Goal: Navigation & Orientation: Find specific page/section

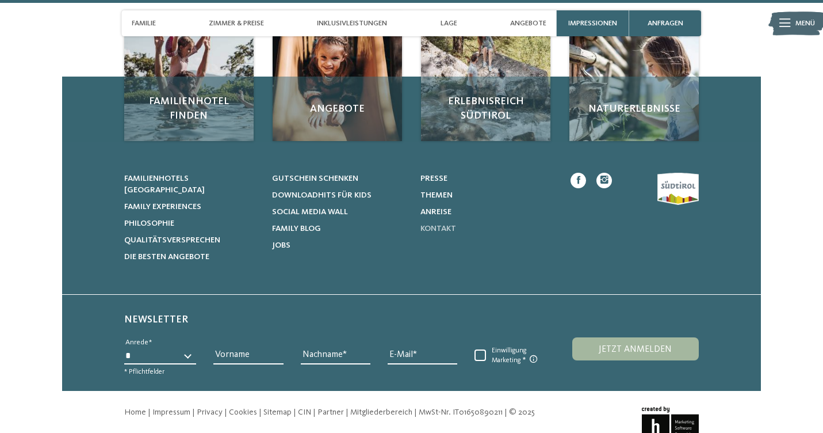
scroll to position [3656, 0]
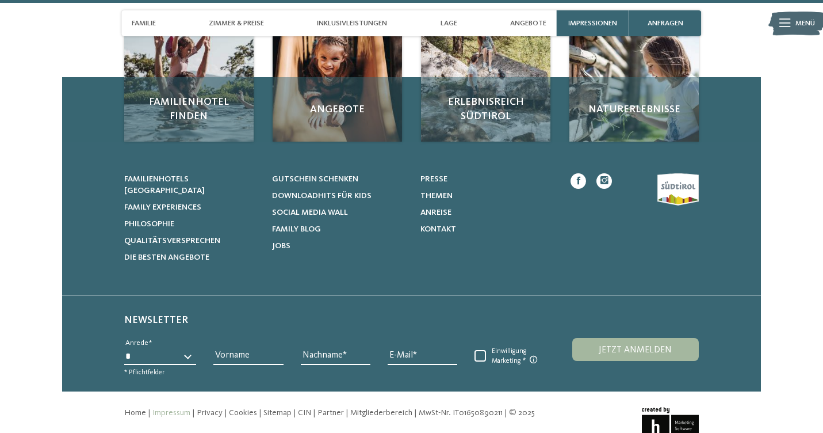
click at [176, 408] on link "Impressum" at bounding box center [171, 412] width 38 height 8
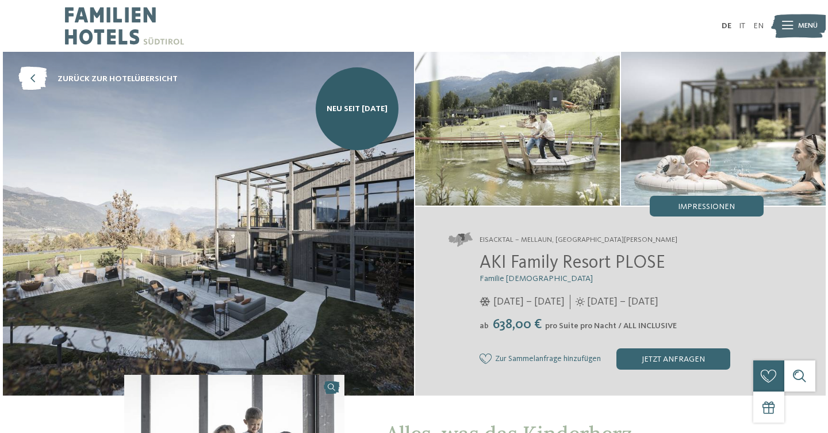
scroll to position [0, 0]
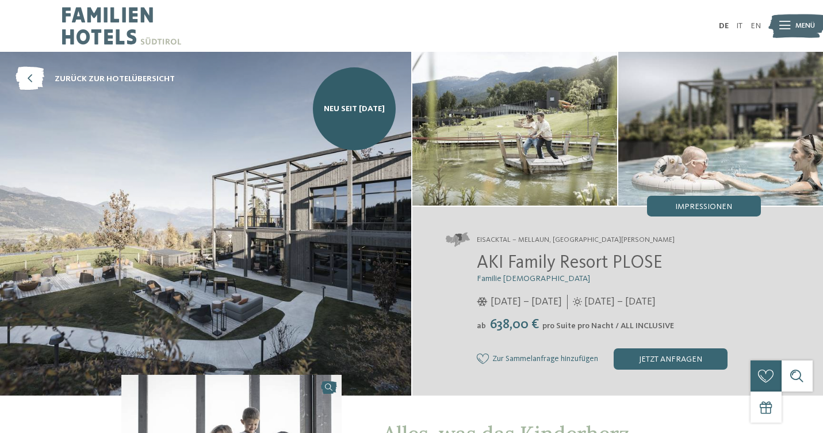
click at [788, 22] on icon at bounding box center [785, 26] width 11 height 8
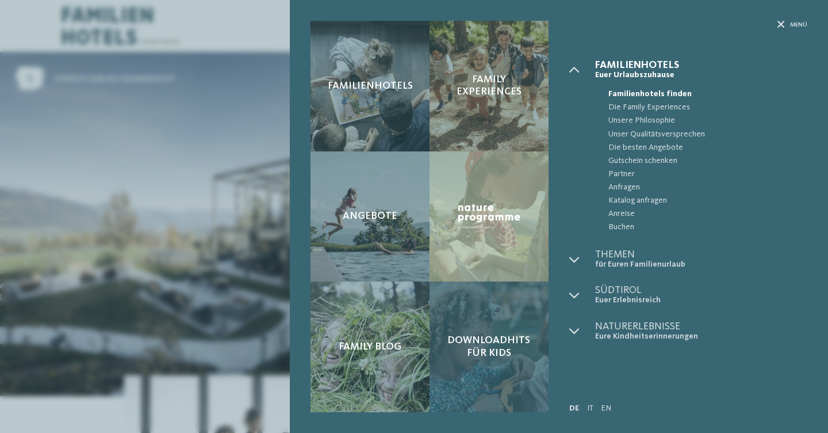
click at [483, 361] on div "Downloadhits für Kids" at bounding box center [489, 346] width 119 height 131
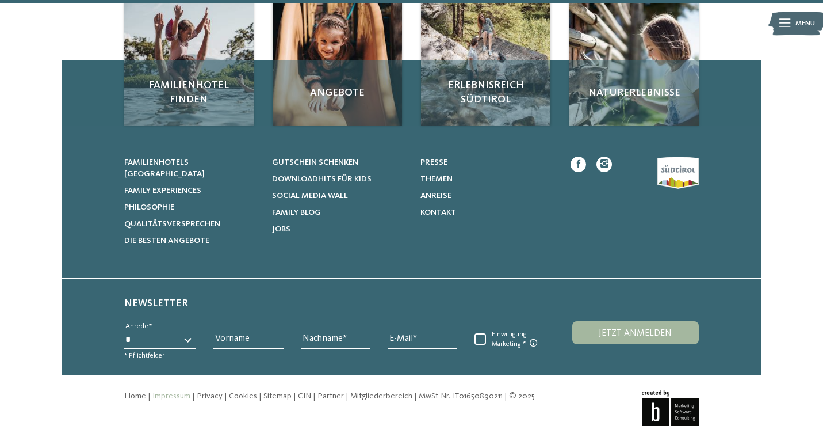
scroll to position [1474, 0]
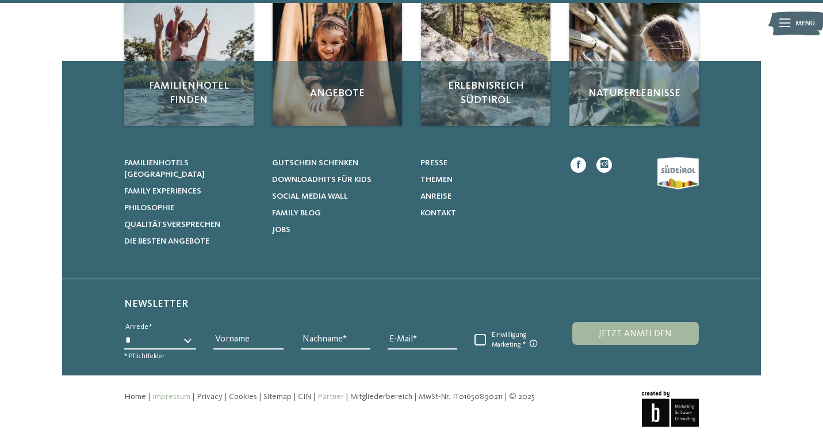
click at [320, 392] on link "Partner" at bounding box center [331, 396] width 26 height 8
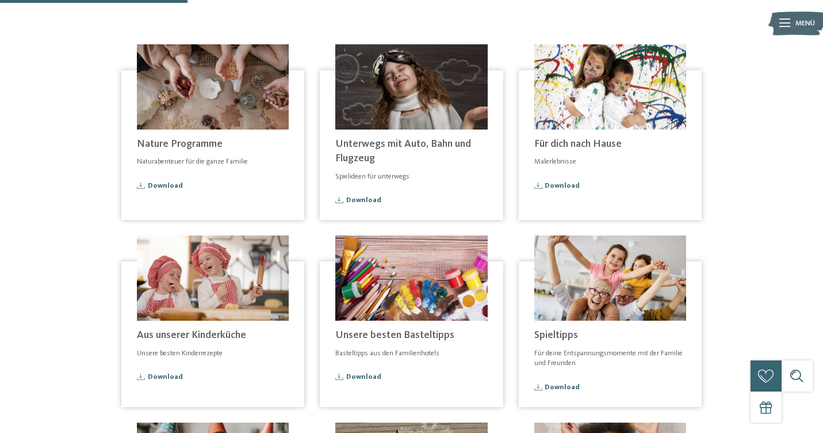
scroll to position [203, 1]
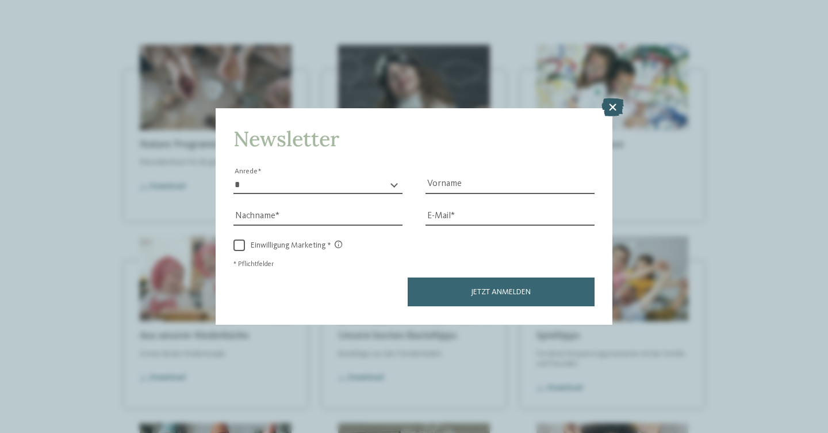
click at [608, 98] on icon at bounding box center [613, 107] width 22 height 18
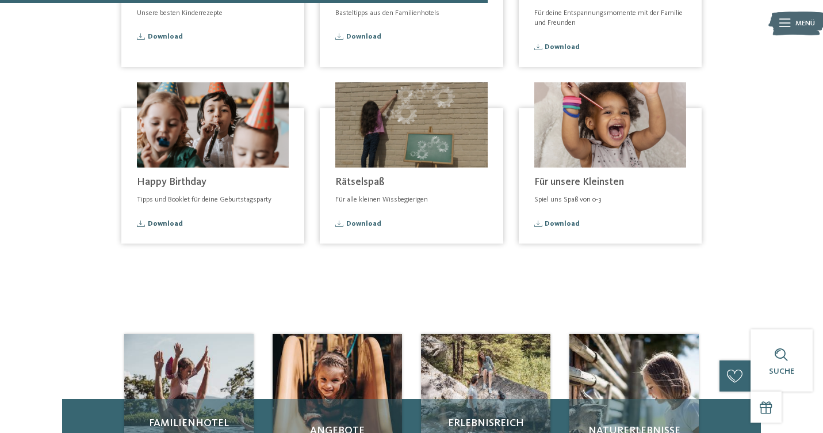
scroll to position [542, 0]
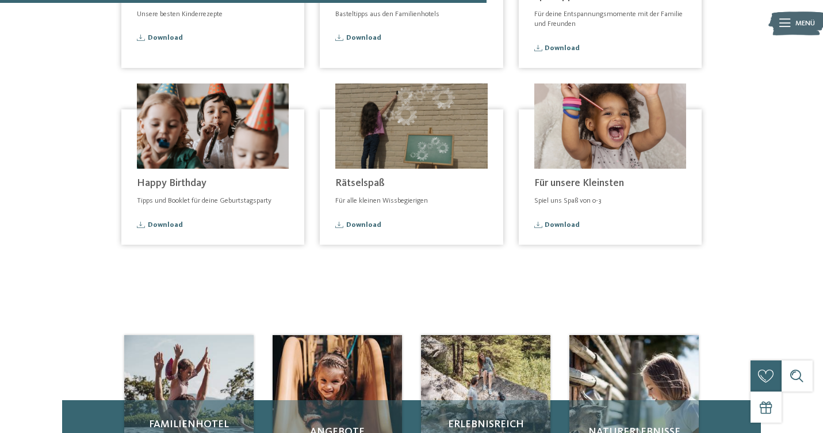
click at [603, 144] on img at bounding box center [610, 125] width 152 height 85
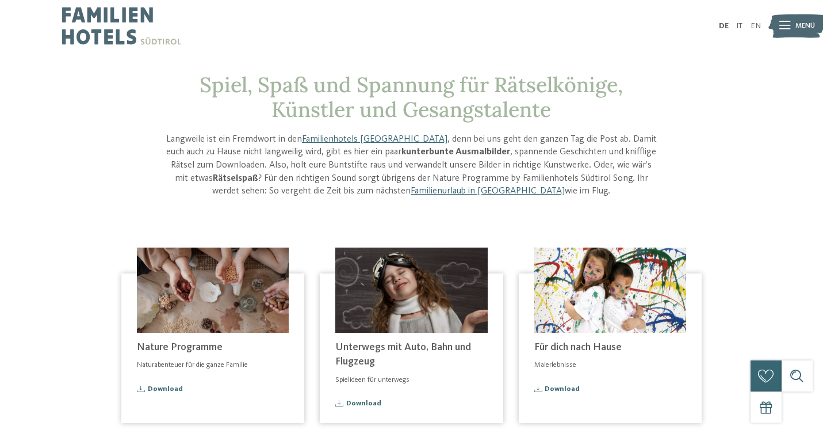
scroll to position [0, 0]
